Goal: Information Seeking & Learning: Understand process/instructions

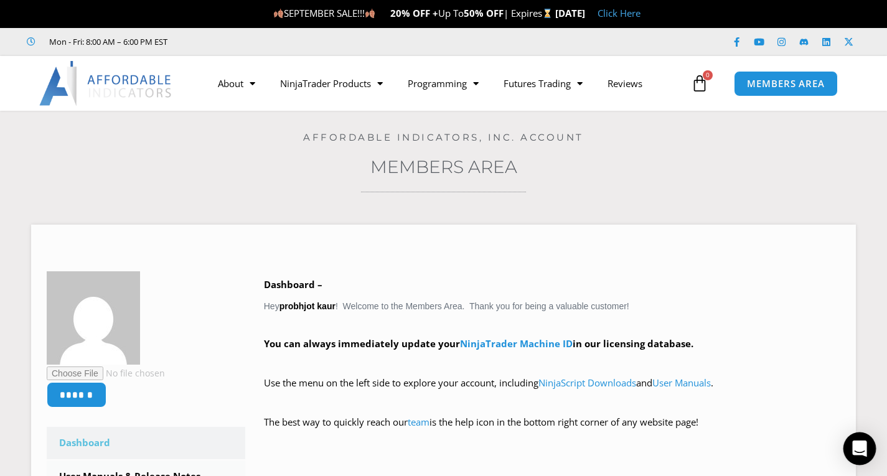
click at [867, 443] on div "Open Intercom Messenger" at bounding box center [859, 449] width 33 height 33
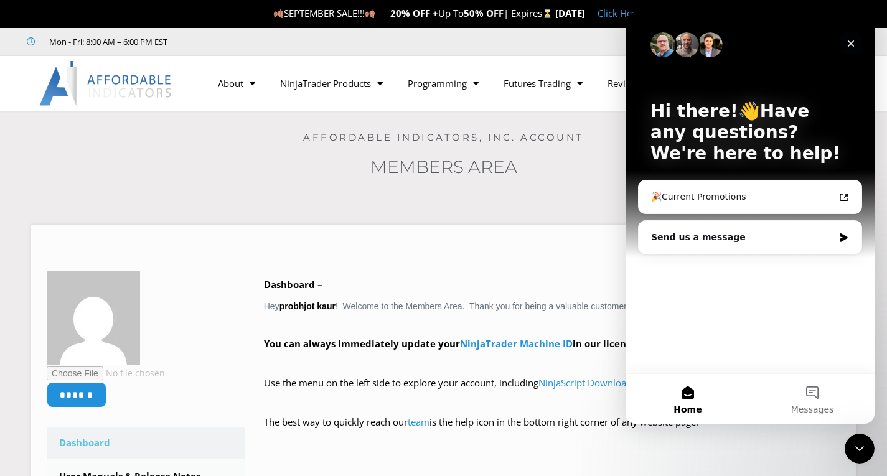
click at [847, 39] on icon "Close" at bounding box center [851, 44] width 10 height 10
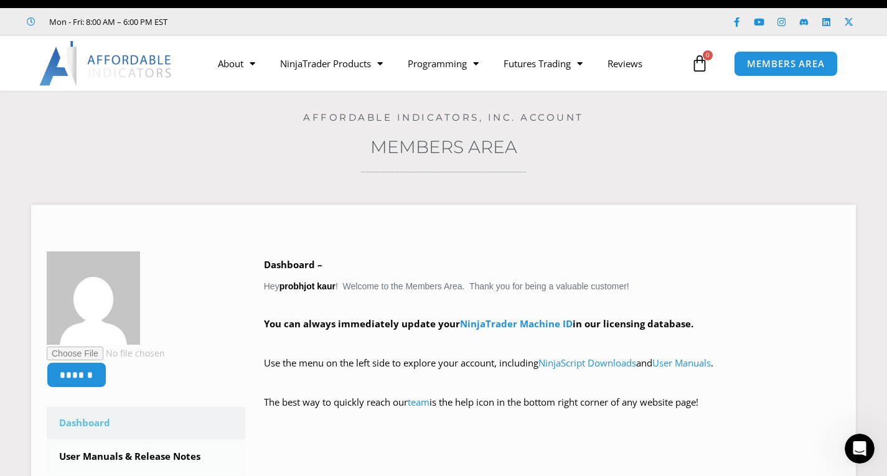
scroll to position [26, 0]
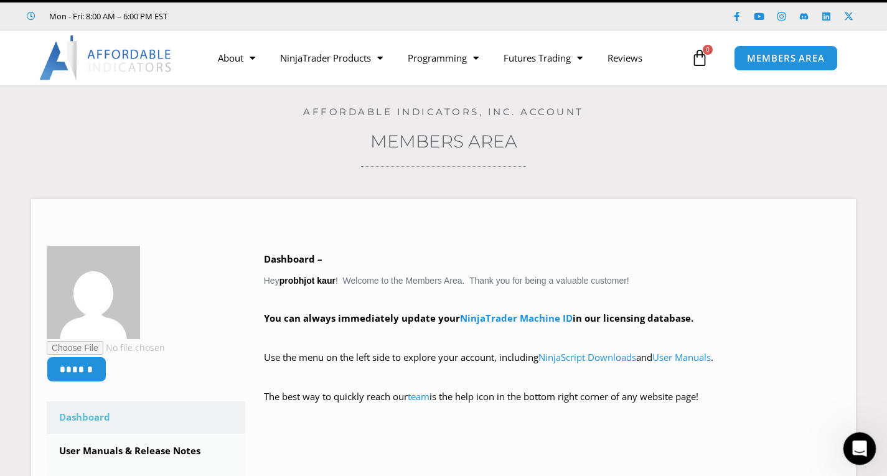
click at [849, 443] on icon "Open Intercom Messenger" at bounding box center [858, 447] width 21 height 21
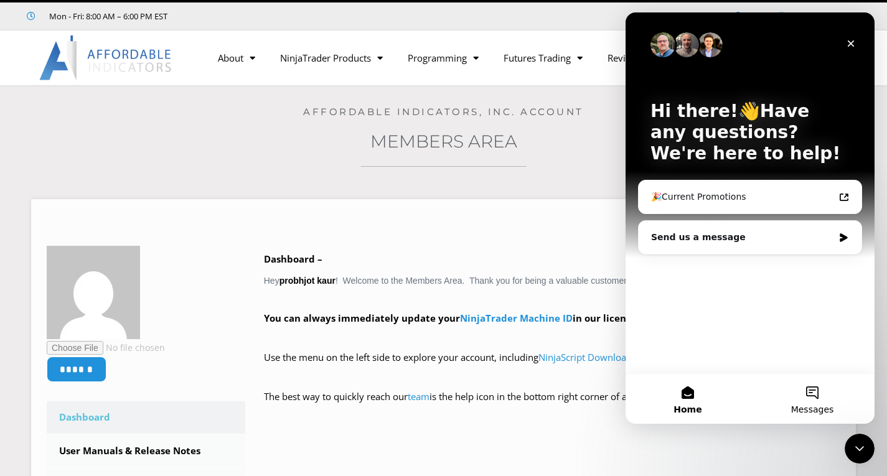
click at [813, 385] on button "Messages" at bounding box center [812, 399] width 124 height 50
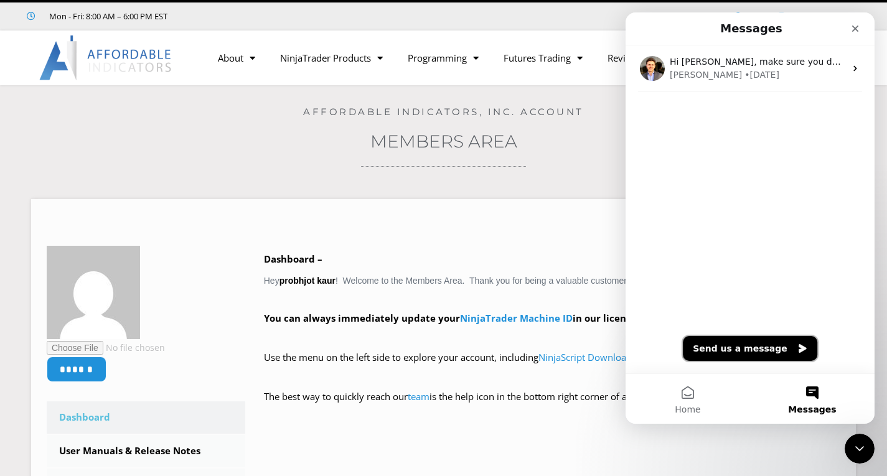
click at [760, 355] on button "Send us a message" at bounding box center [750, 348] width 134 height 25
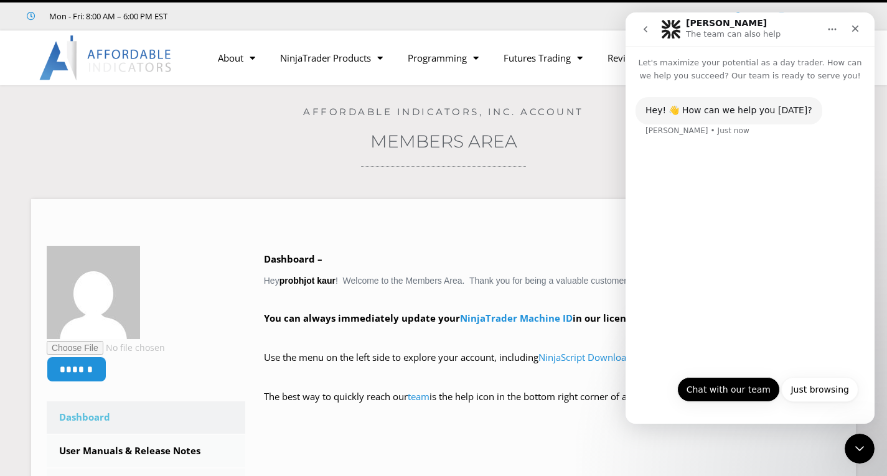
click at [736, 394] on button "Chat with our team" at bounding box center [728, 389] width 103 height 25
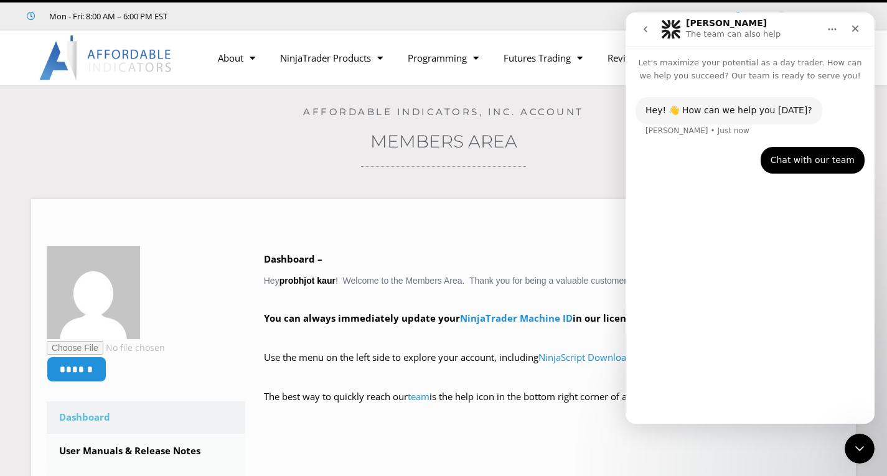
click at [785, 288] on div "Hey! 👋 How can we help you today? Solomon • Just now Chat with our team Probhjo…" at bounding box center [749, 247] width 249 height 331
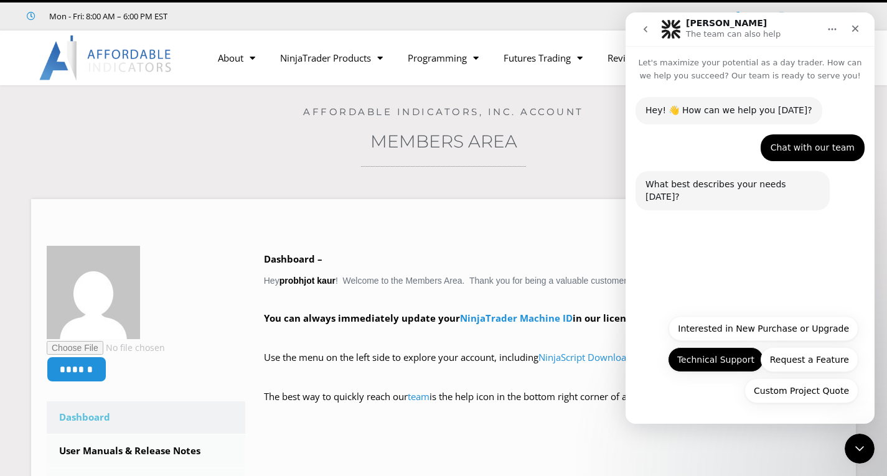
click at [738, 369] on button "Technical Support" at bounding box center [716, 359] width 96 height 25
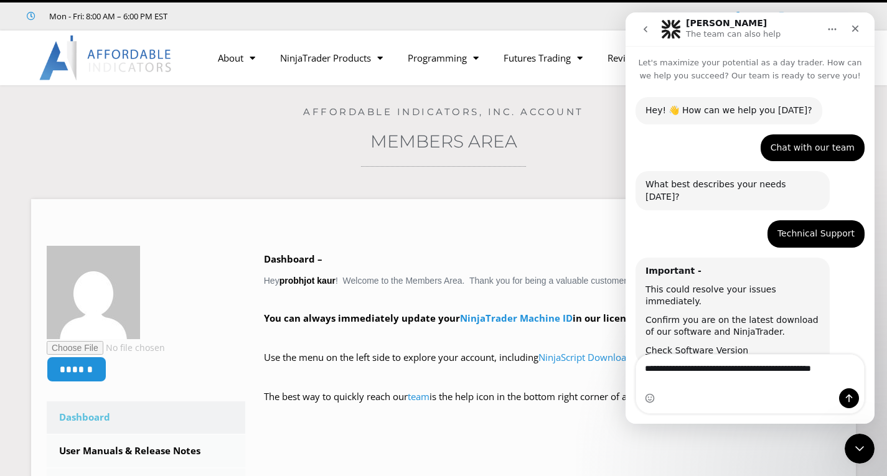
type textarea "**********"
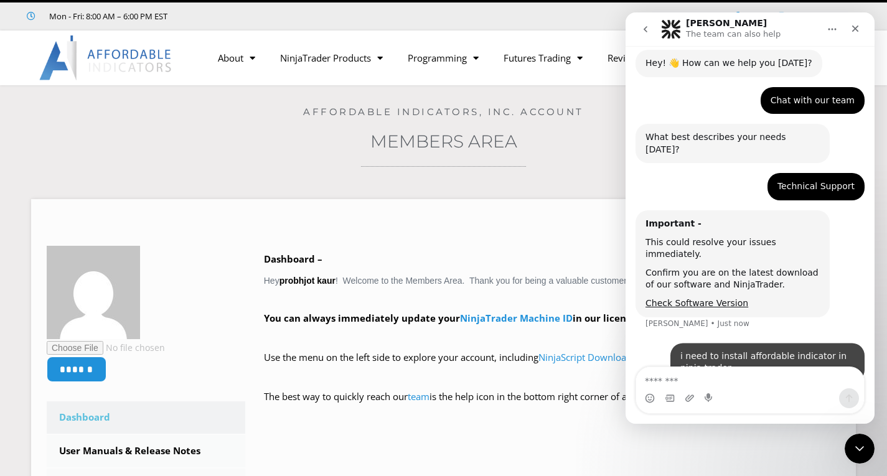
scroll to position [48, 0]
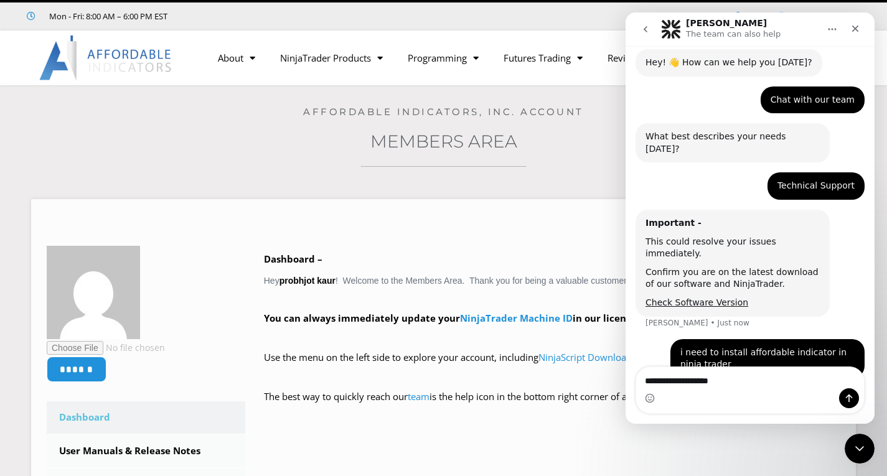
type textarea "**********"
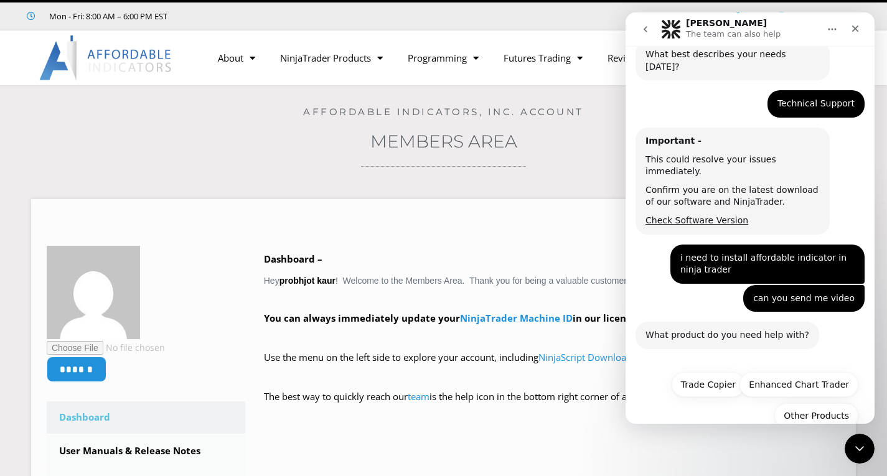
scroll to position [130, 0]
click at [704, 372] on button "Trade Copier" at bounding box center [707, 384] width 73 height 25
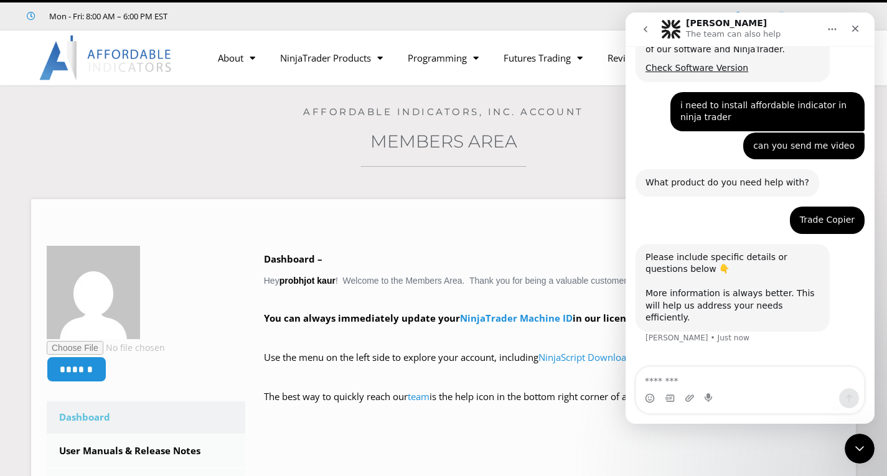
scroll to position [283, 0]
click at [579, 244] on div "****** Dashboard Subscriptions User Manuals & Release Notes NinjaScript Downloa…" at bounding box center [443, 458] width 825 height 518
click at [861, 27] on div "Close" at bounding box center [855, 28] width 22 height 22
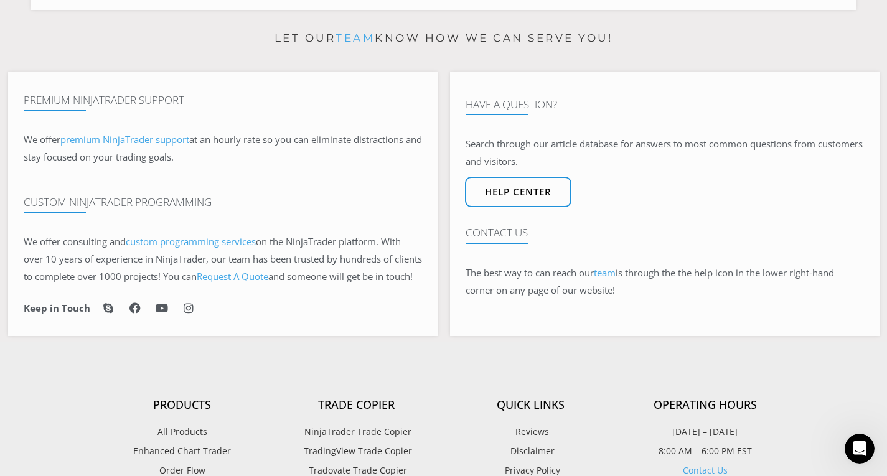
scroll to position [0, 0]
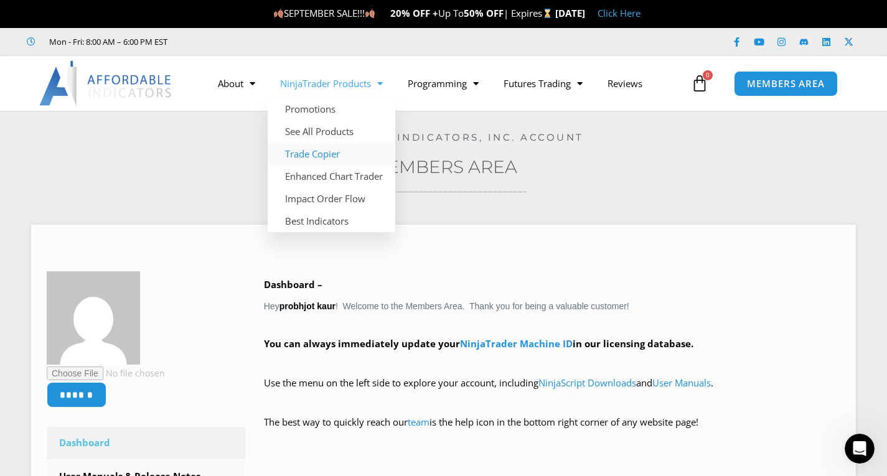
click at [320, 150] on link "Trade Copier" at bounding box center [332, 154] width 128 height 22
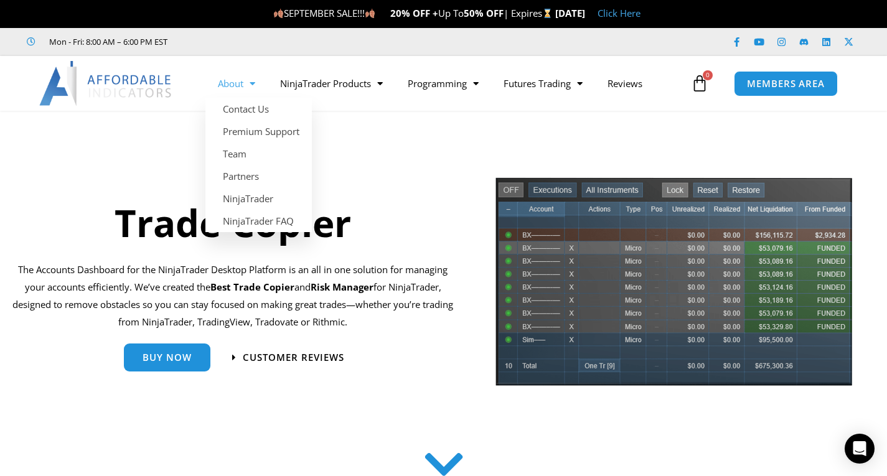
click at [242, 87] on link "About" at bounding box center [236, 83] width 62 height 29
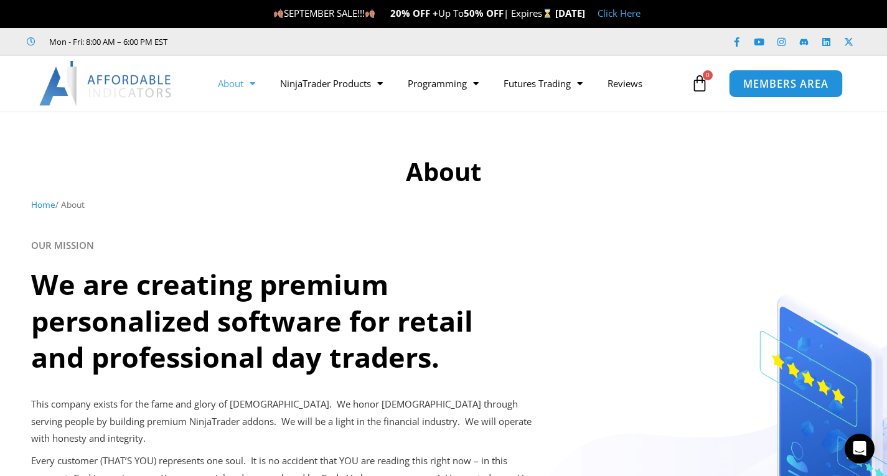
click at [785, 88] on span "MEMBERS AREA" at bounding box center [785, 83] width 85 height 11
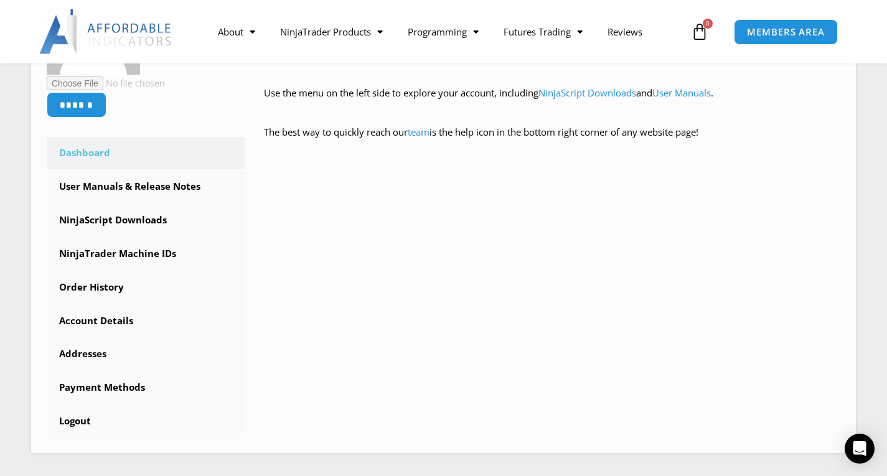
scroll to position [291, 0]
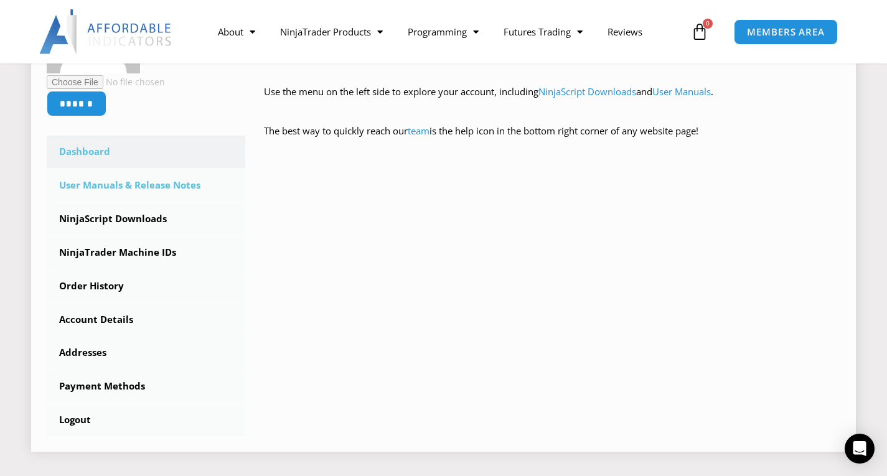
click at [140, 183] on link "User Manuals & Release Notes" at bounding box center [146, 185] width 199 height 32
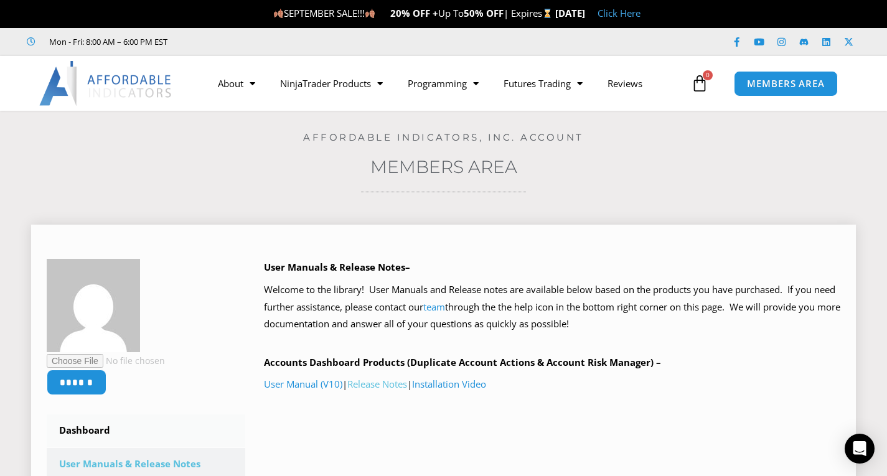
click at [386, 390] on link "Release Notes" at bounding box center [377, 384] width 60 height 12
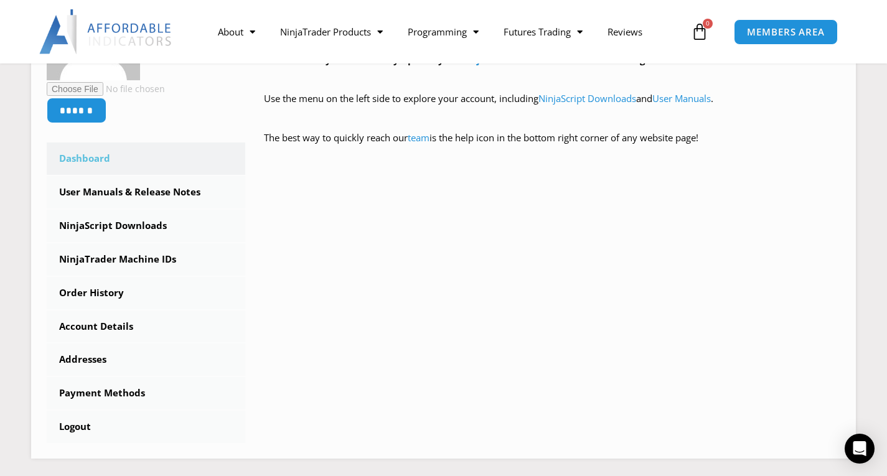
scroll to position [307, 0]
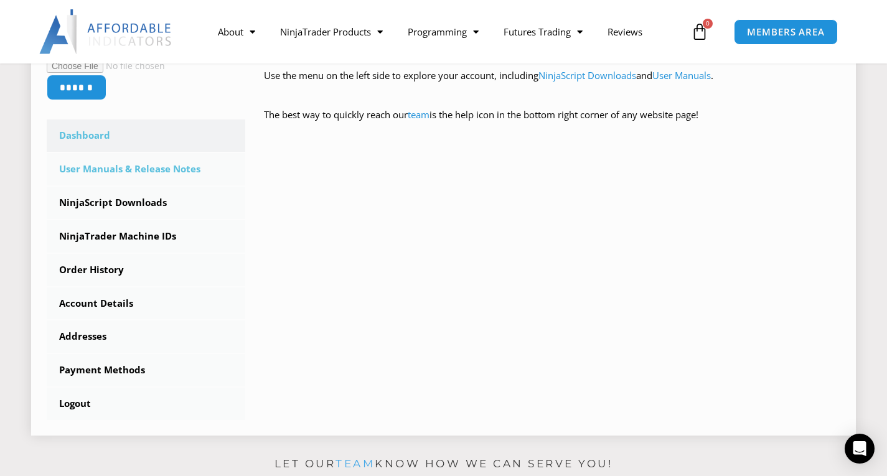
click at [167, 176] on link "User Manuals & Release Notes" at bounding box center [146, 169] width 199 height 32
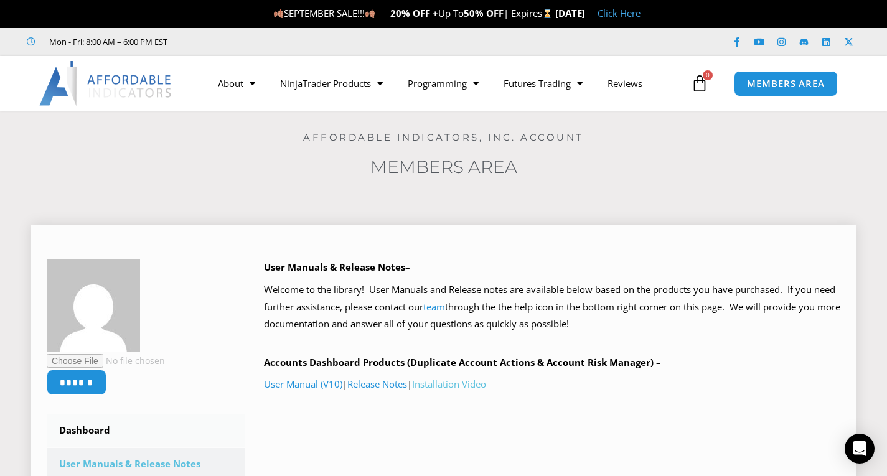
click at [472, 384] on link "Installation Video" at bounding box center [449, 384] width 74 height 12
